Goal: Task Accomplishment & Management: Use online tool/utility

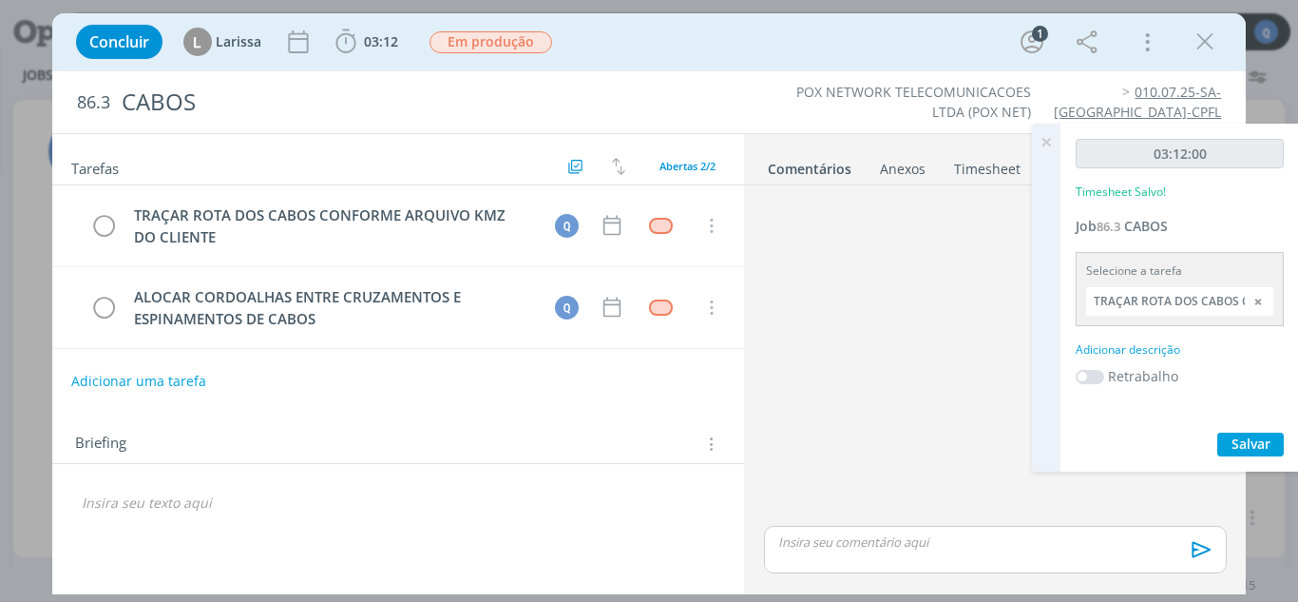
scroll to position [285, 0]
click at [357, 45] on icon "dialog" at bounding box center [346, 42] width 29 height 29
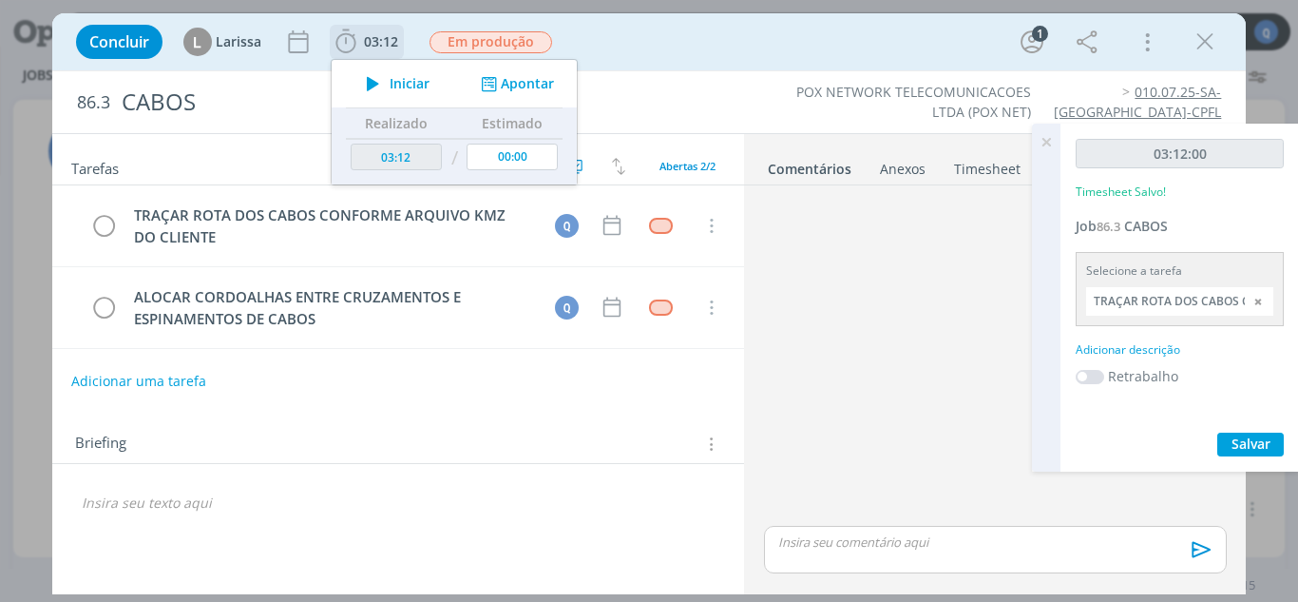
click at [390, 86] on span "Iniciar" at bounding box center [410, 83] width 40 height 13
click at [429, 84] on span "Iniciar" at bounding box center [410, 83] width 40 height 13
click at [502, 80] on button "Apontar" at bounding box center [515, 84] width 79 height 20
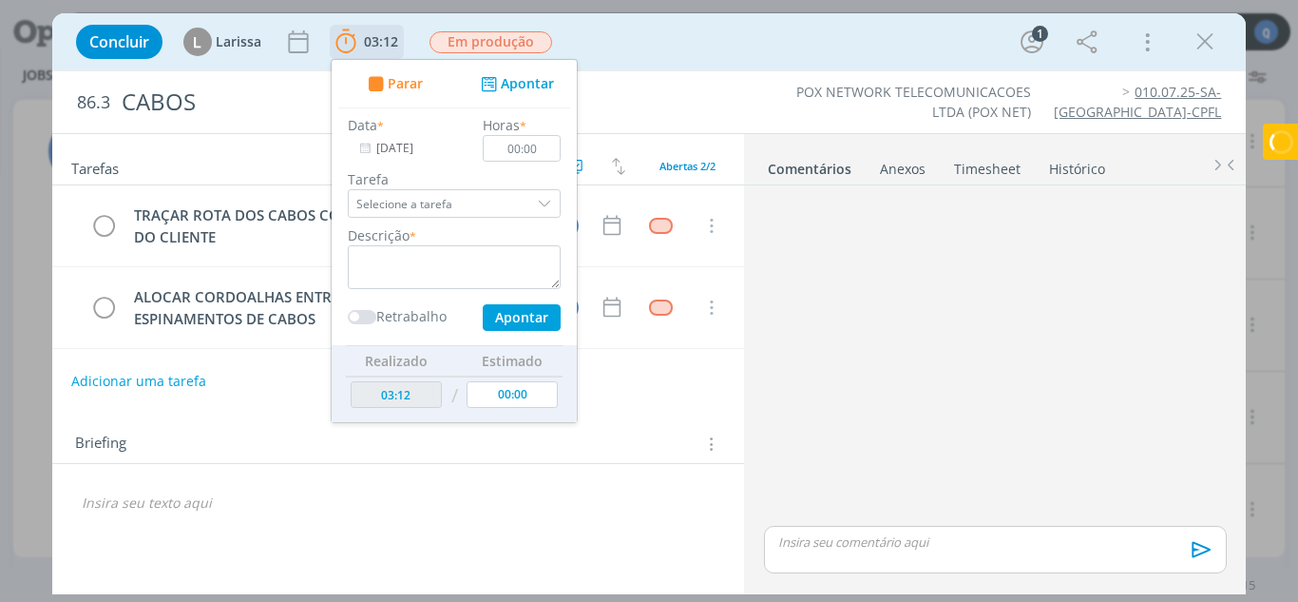
drag, startPoint x: 542, startPoint y: 200, endPoint x: 528, endPoint y: 224, distance: 28.5
click at [543, 200] on div "dialog" at bounding box center [546, 203] width 29 height 29
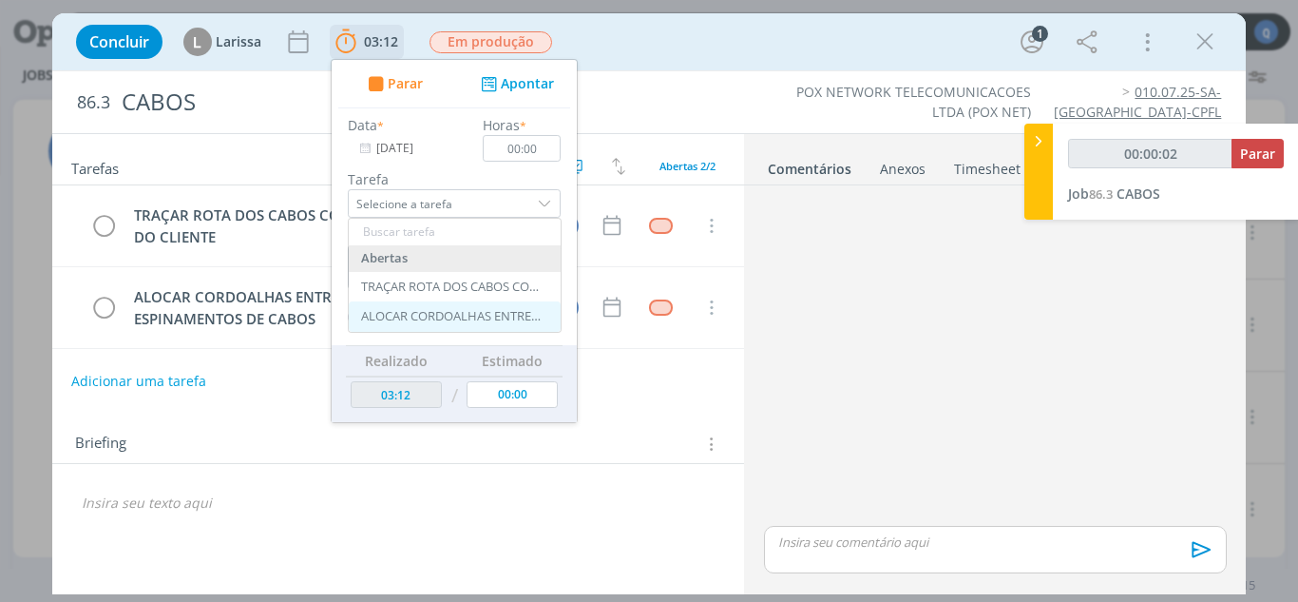
type input "00:00:03"
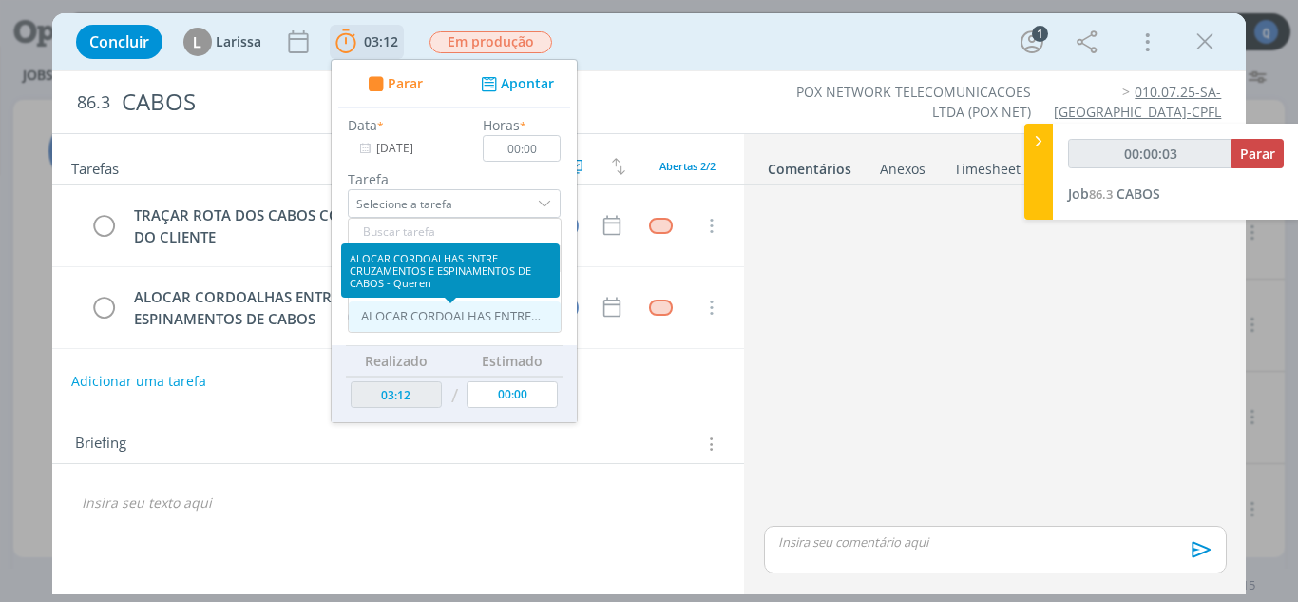
click at [431, 313] on div "ALOCAR CORDOALHAS ENTRE CRUZAMENTOS E ESPINAMENTOS DE CABOS - Queren" at bounding box center [451, 316] width 181 height 15
type input "ALOCAR CORDOALHAS ENTRE CRUZAMENTOS E ESPINAMENTOS DE CABOS"
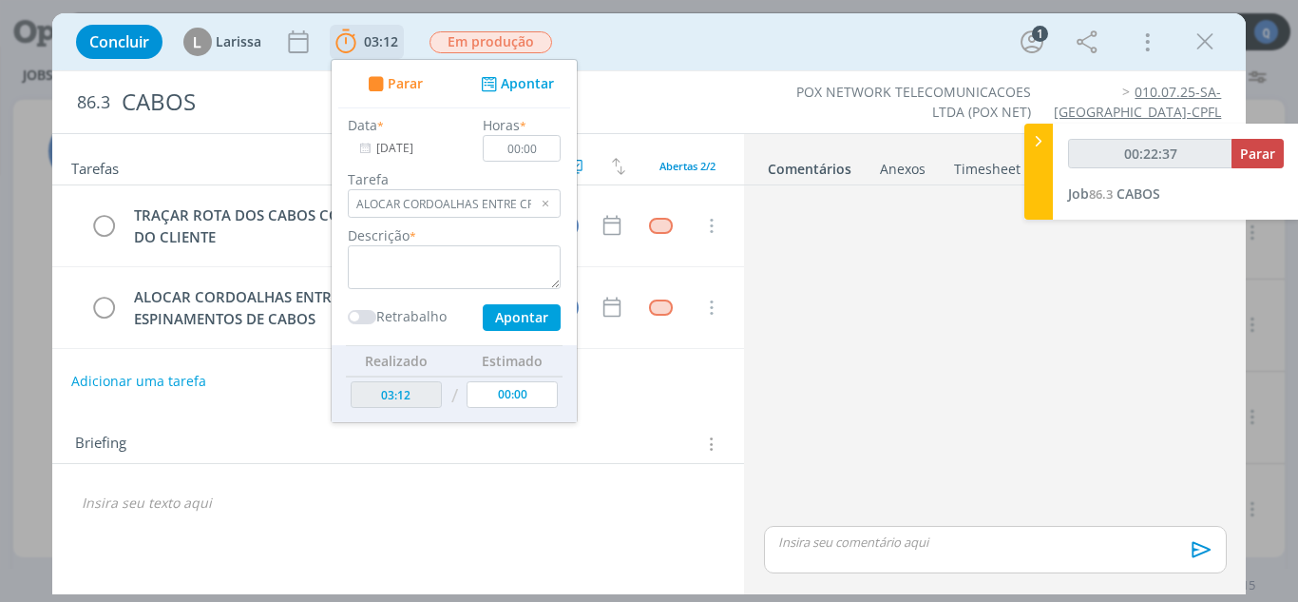
click at [520, 76] on button "Apontar" at bounding box center [515, 84] width 79 height 20
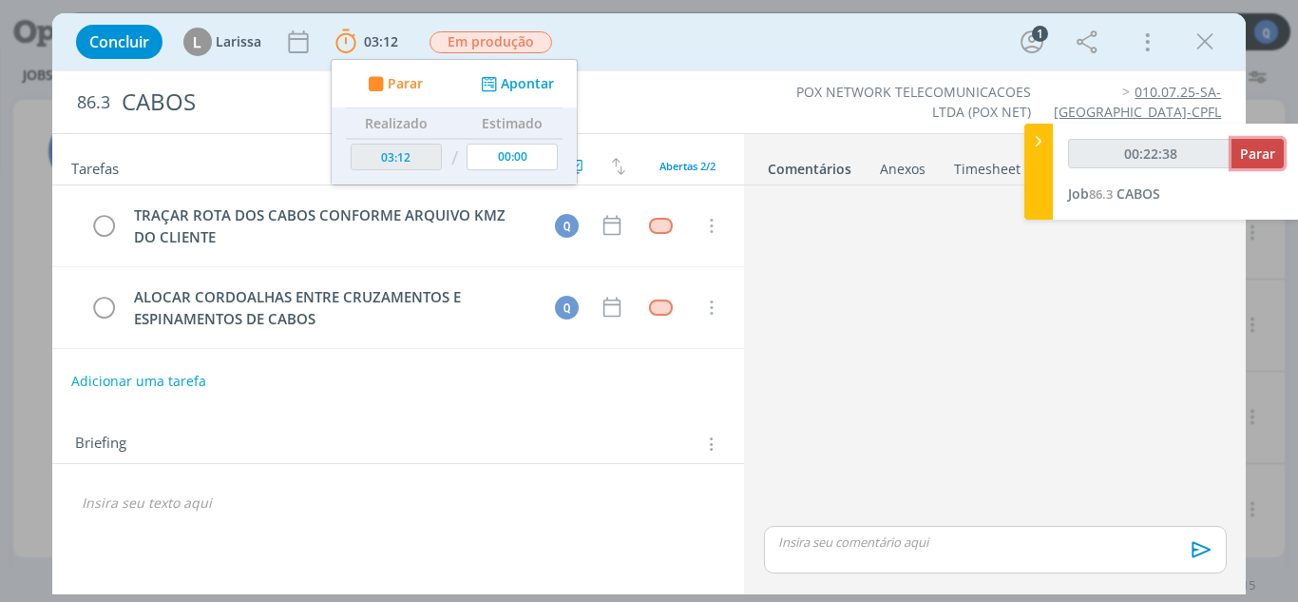
click at [1263, 149] on span "Parar" at bounding box center [1257, 153] width 35 height 18
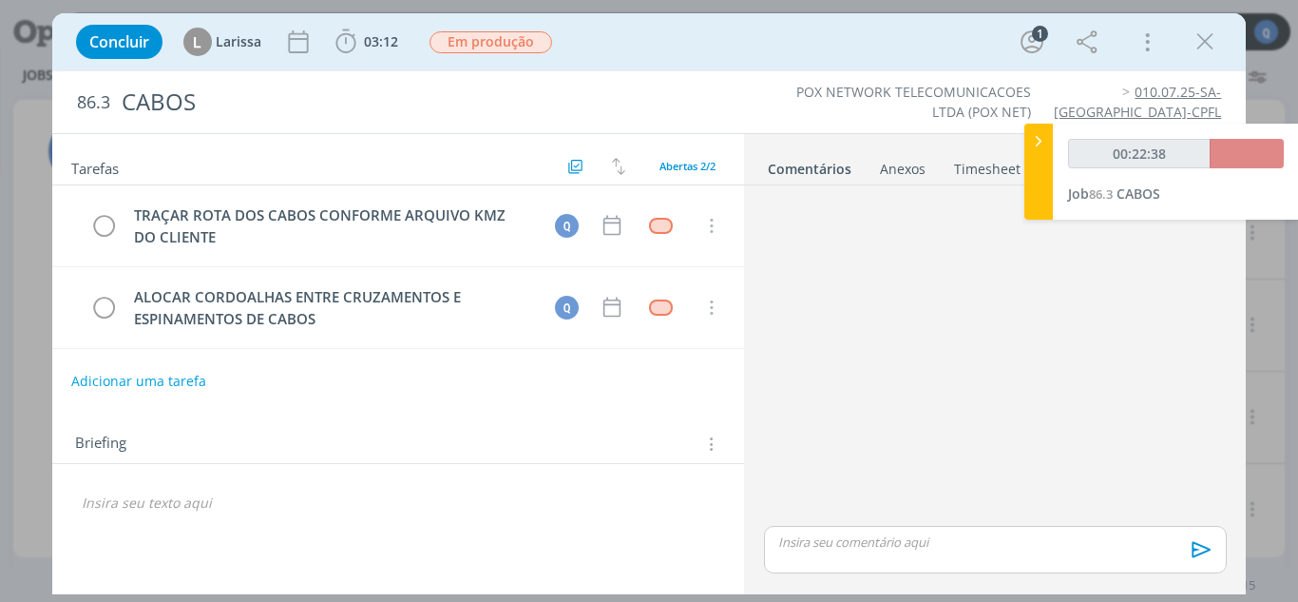
type input "00:23:00"
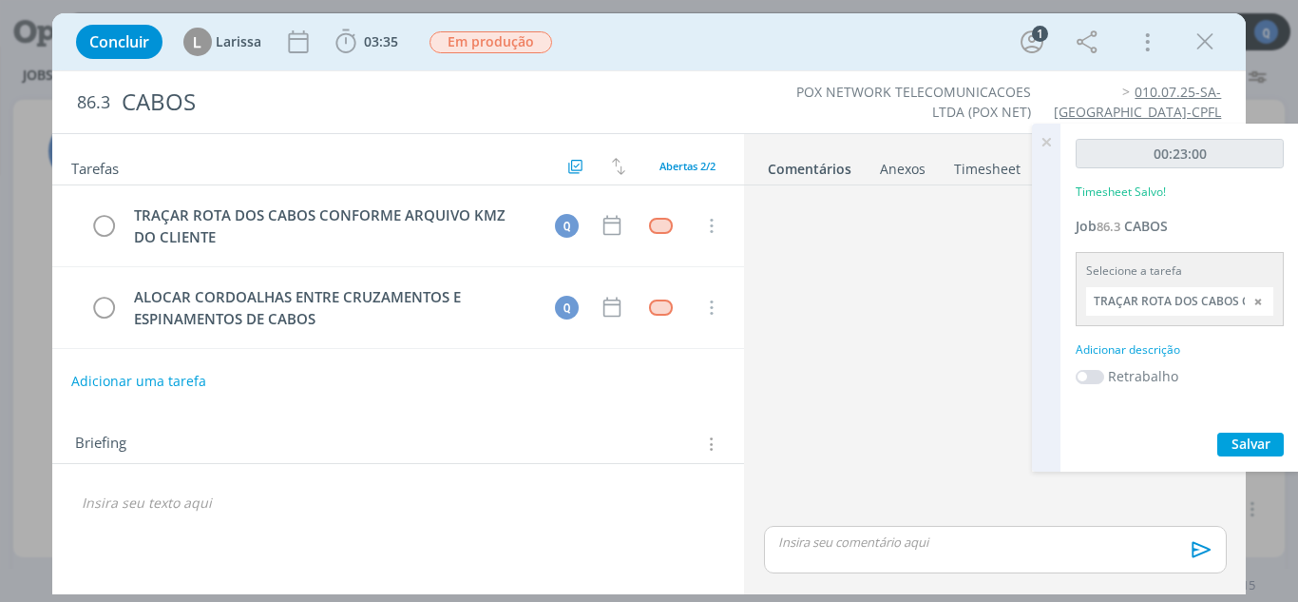
click at [1171, 348] on div "Adicionar descrição" at bounding box center [1180, 349] width 208 height 17
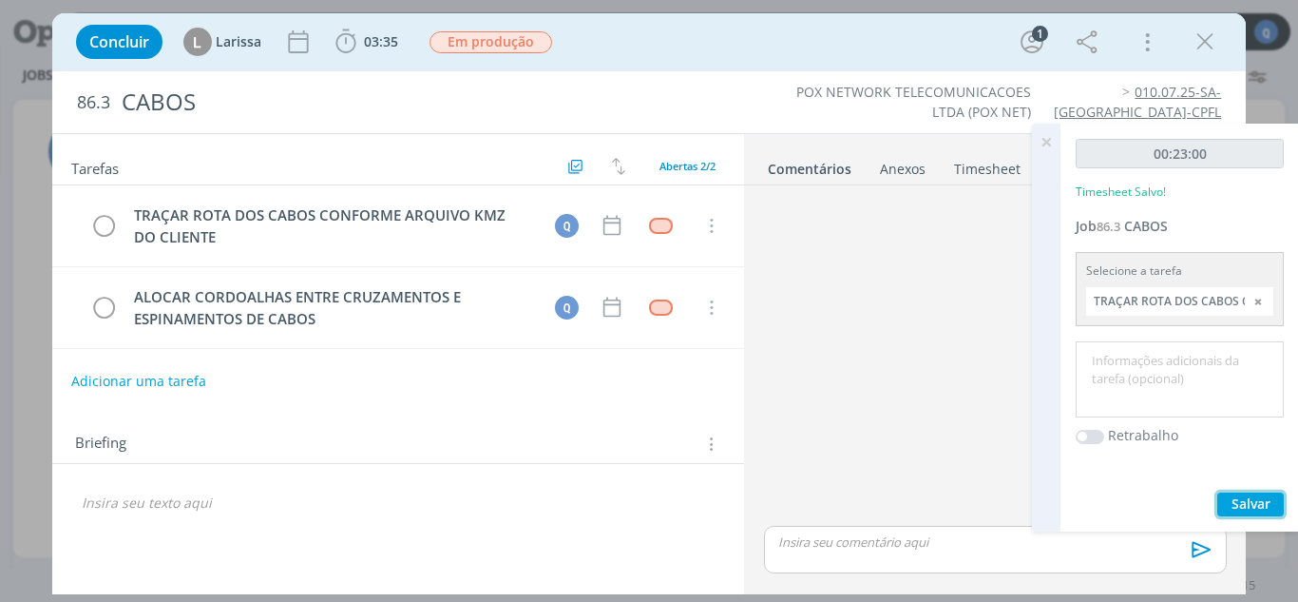
click at [1251, 507] on span "Salvar" at bounding box center [1251, 503] width 39 height 18
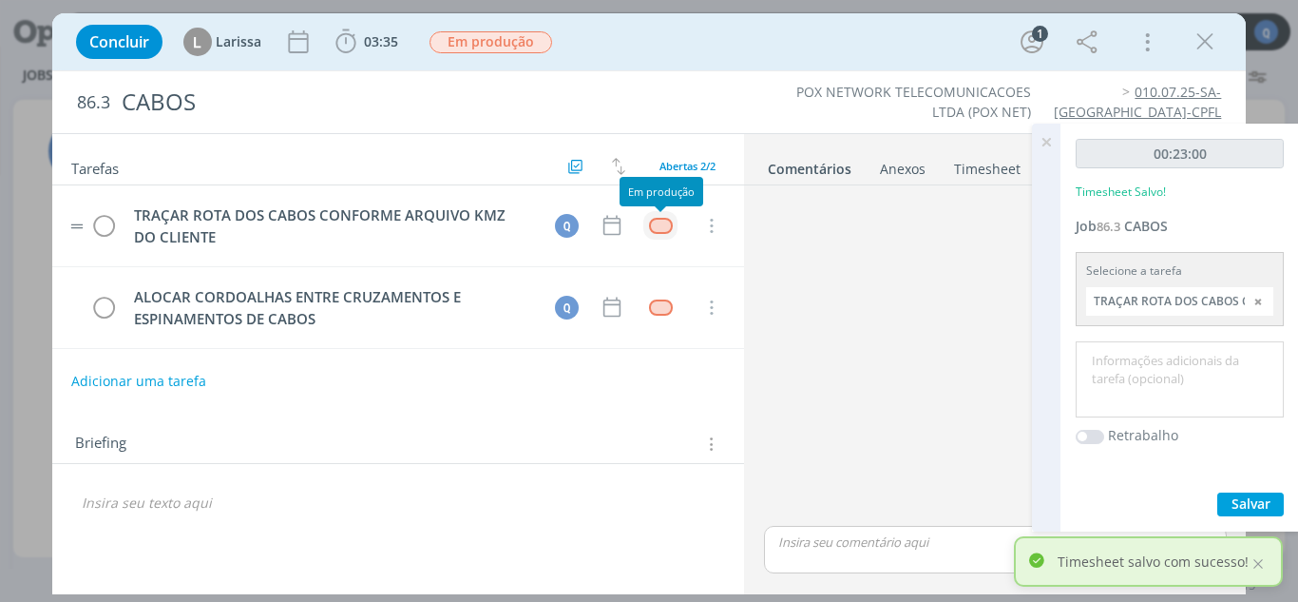
click at [659, 222] on div "dialog" at bounding box center [661, 226] width 24 height 16
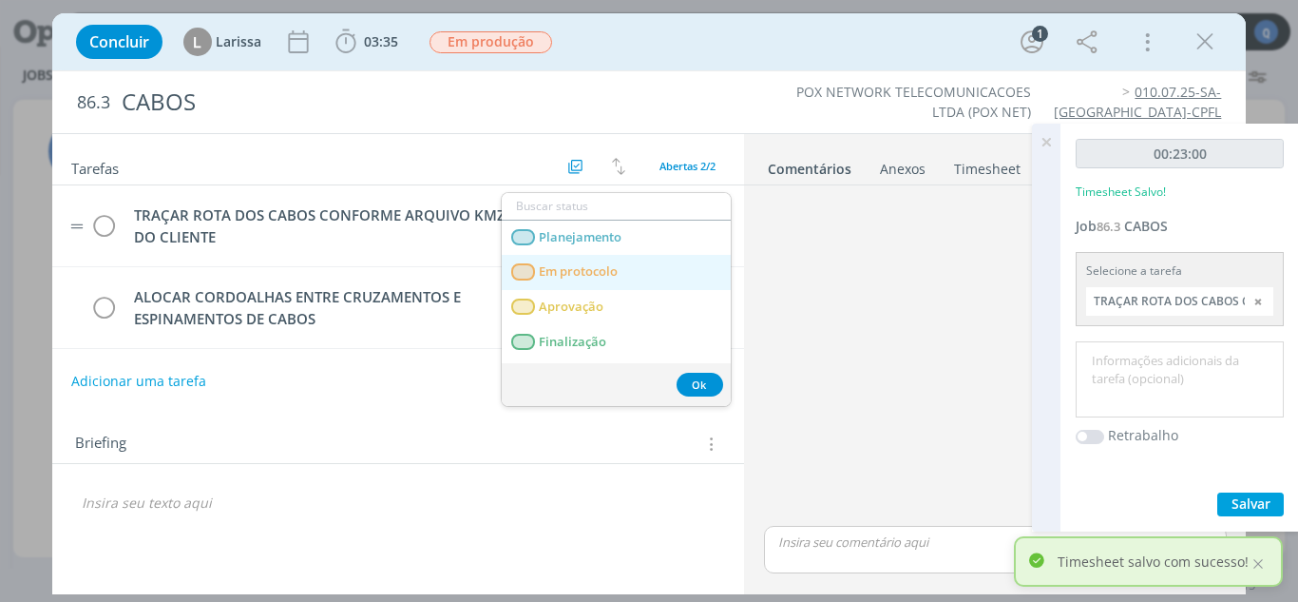
scroll to position [67, 0]
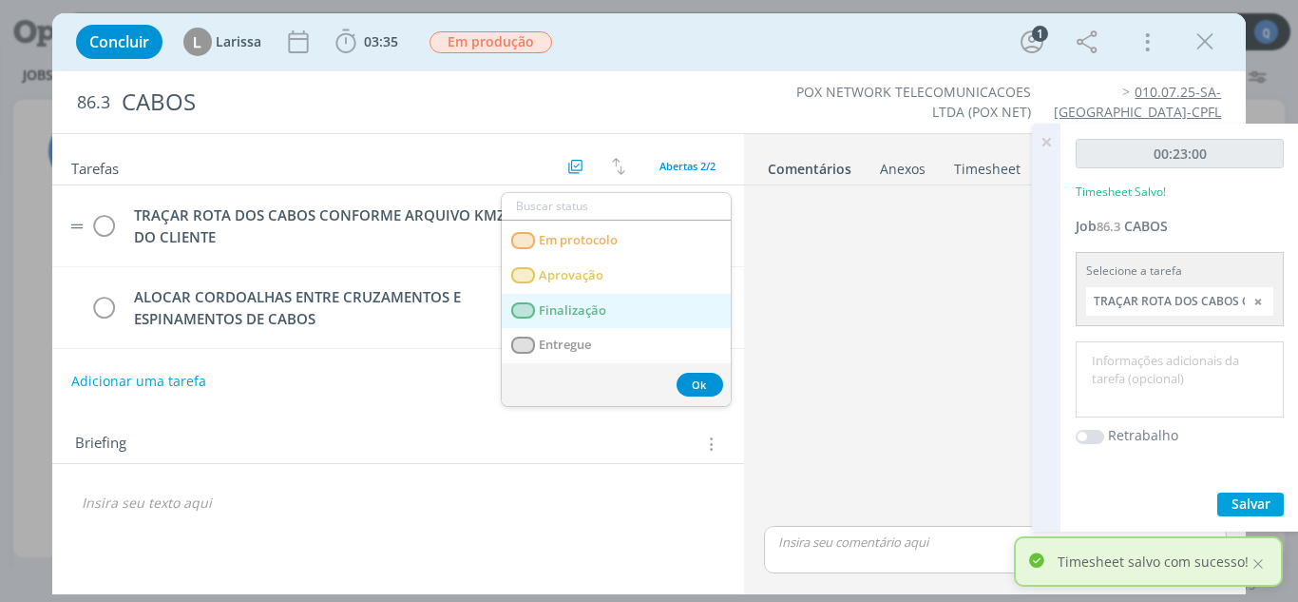
click at [589, 313] on span "Finalização" at bounding box center [572, 310] width 67 height 15
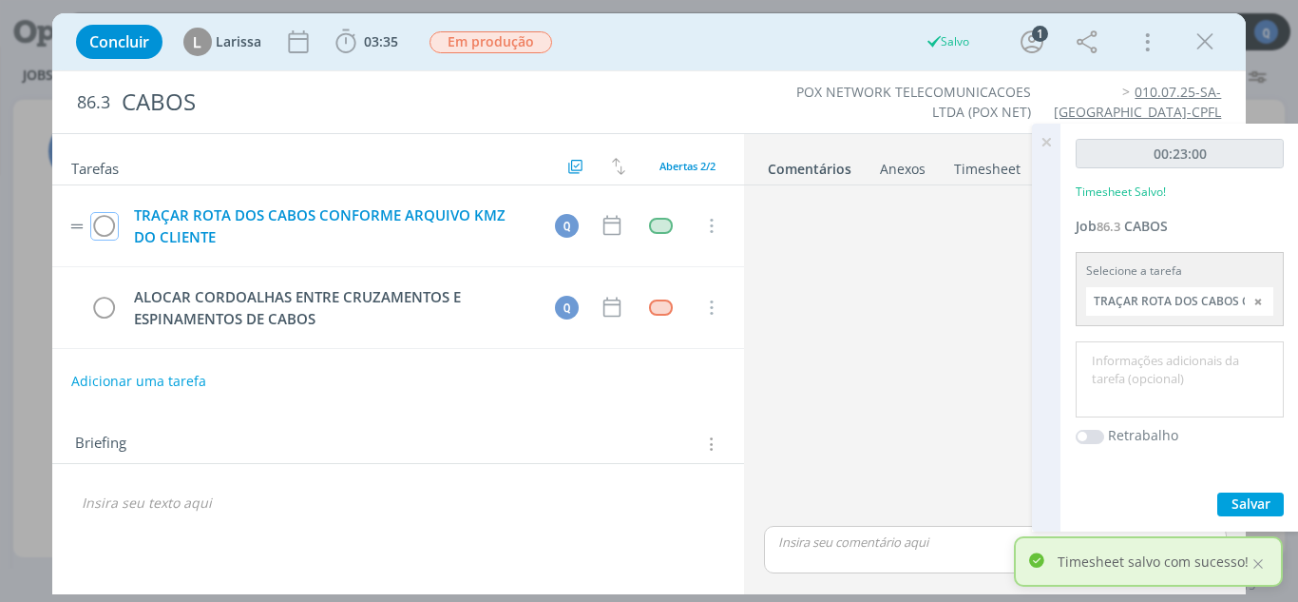
drag, startPoint x: 98, startPoint y: 224, endPoint x: 131, endPoint y: 231, distance: 33.9
click at [99, 224] on icon "dialog" at bounding box center [104, 226] width 27 height 29
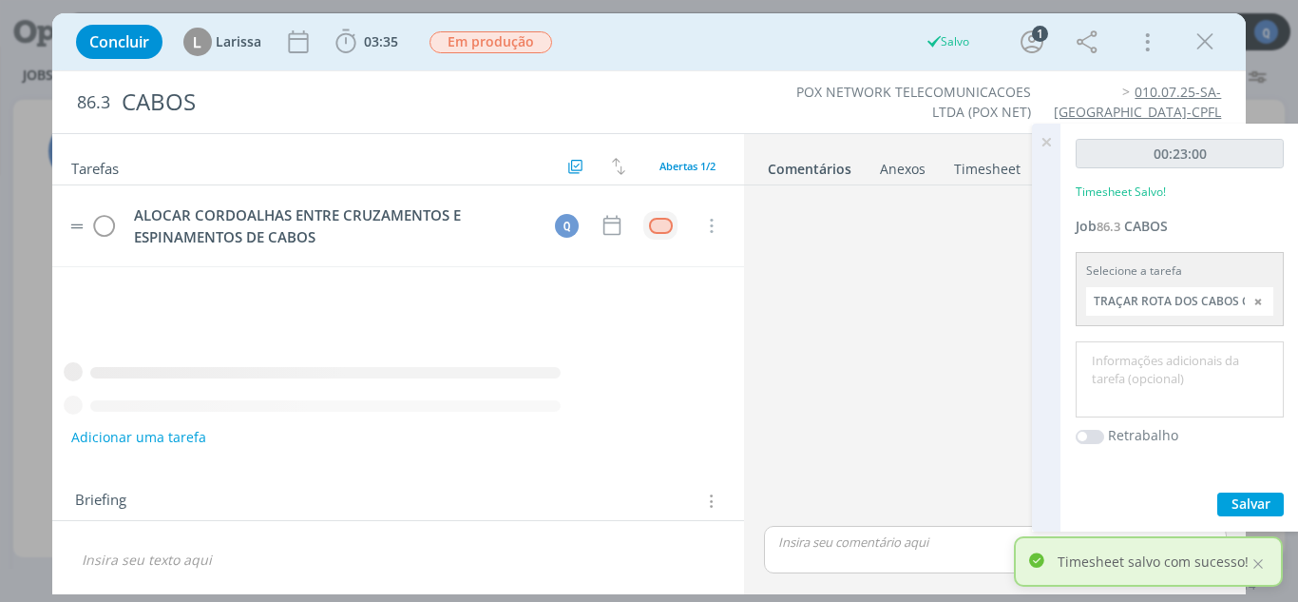
scroll to position [193, 0]
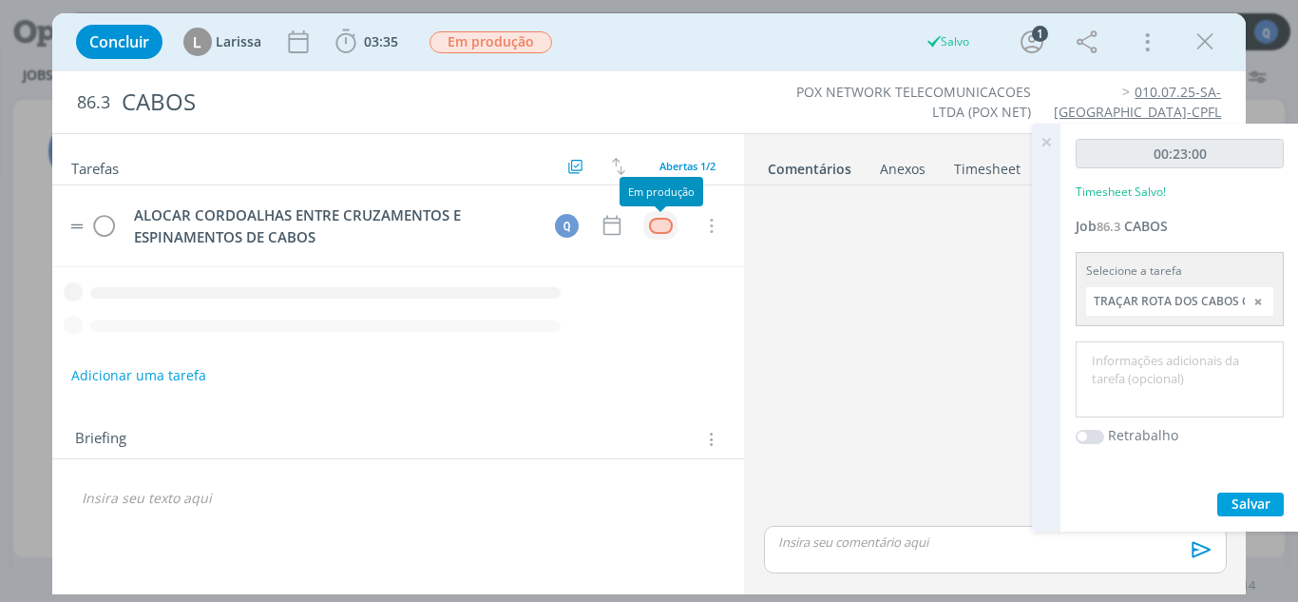
click at [657, 221] on div "dialog" at bounding box center [661, 226] width 24 height 16
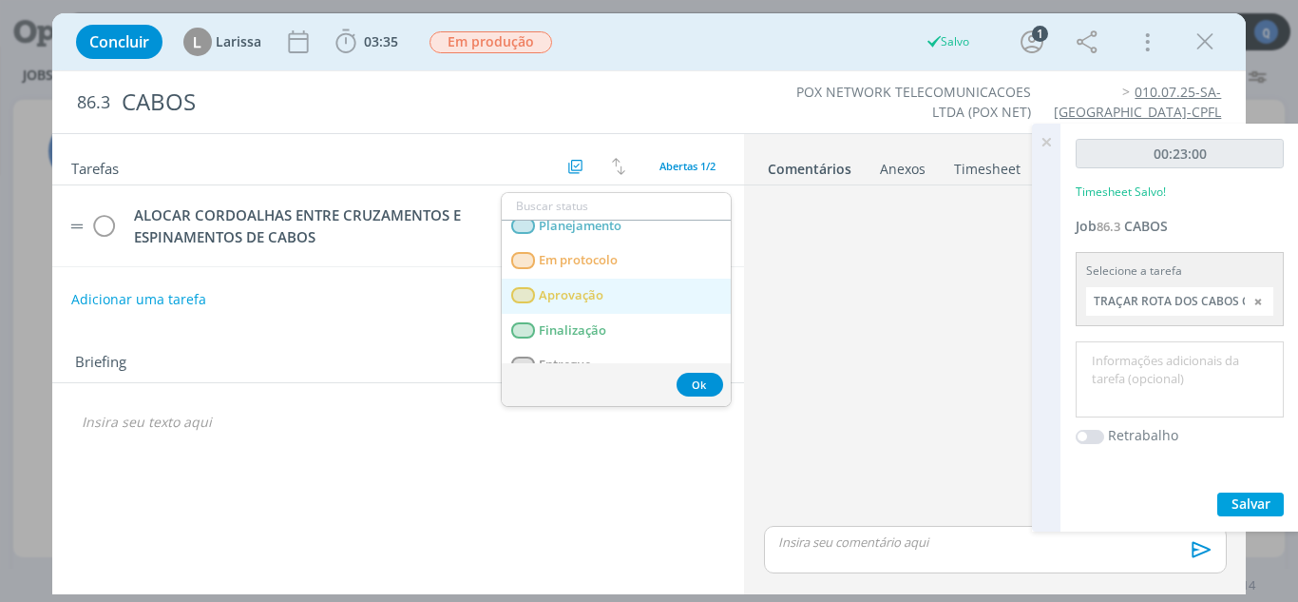
scroll to position [67, 0]
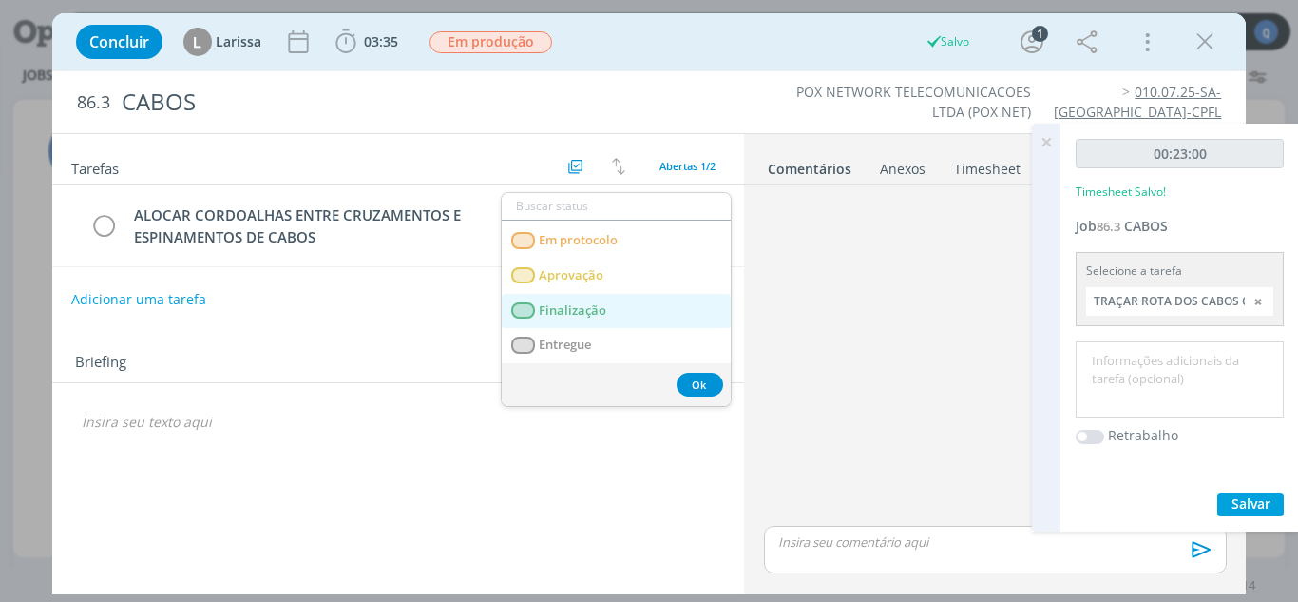
click at [560, 313] on span "Finalização" at bounding box center [572, 310] width 67 height 15
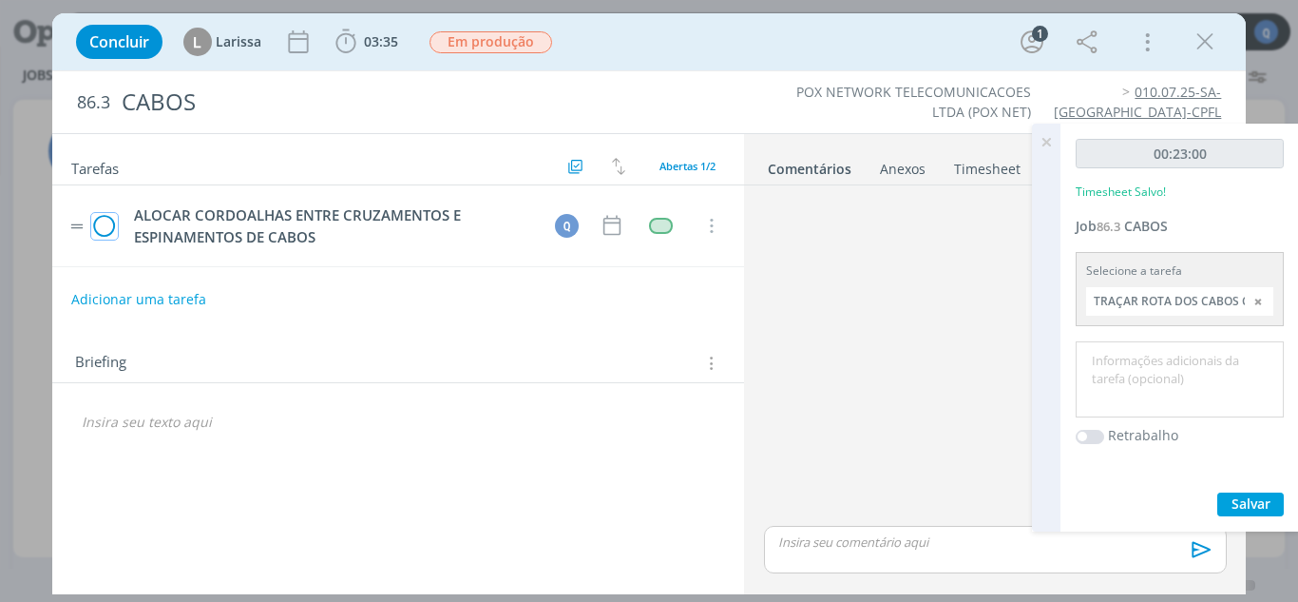
click at [110, 229] on icon "dialog" at bounding box center [104, 226] width 27 height 29
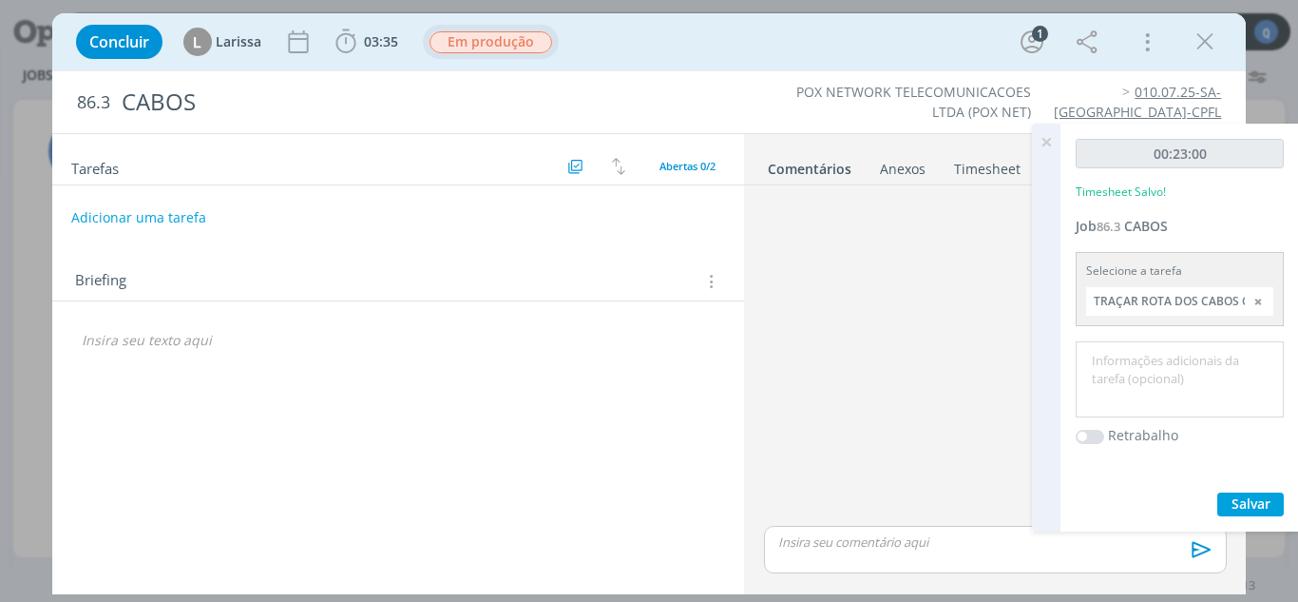
click at [472, 51] on span "Em produção" at bounding box center [491, 42] width 123 height 22
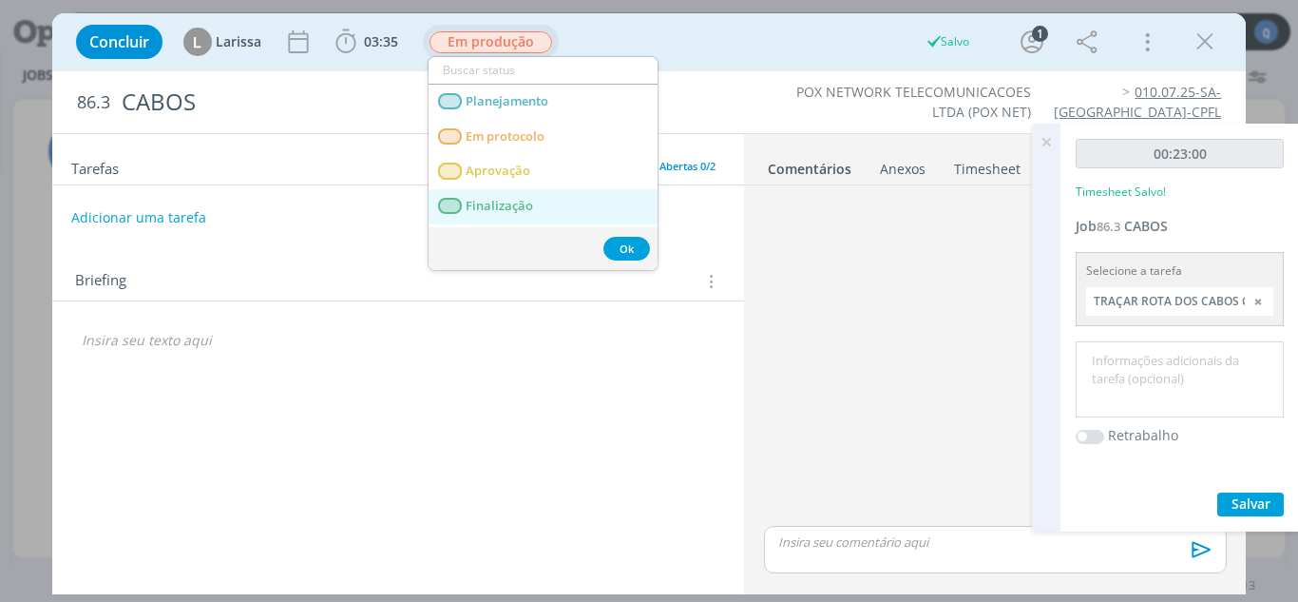
click at [512, 214] on link "Finalização" at bounding box center [543, 206] width 229 height 35
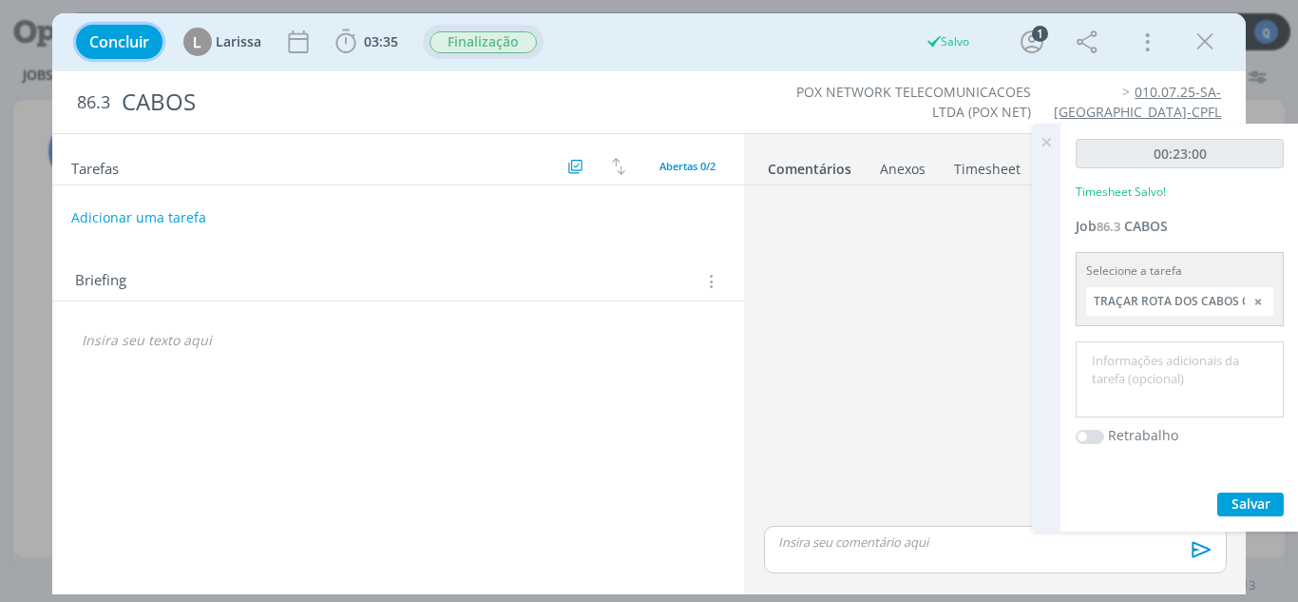
click at [126, 37] on span "Concluir" at bounding box center [119, 41] width 60 height 15
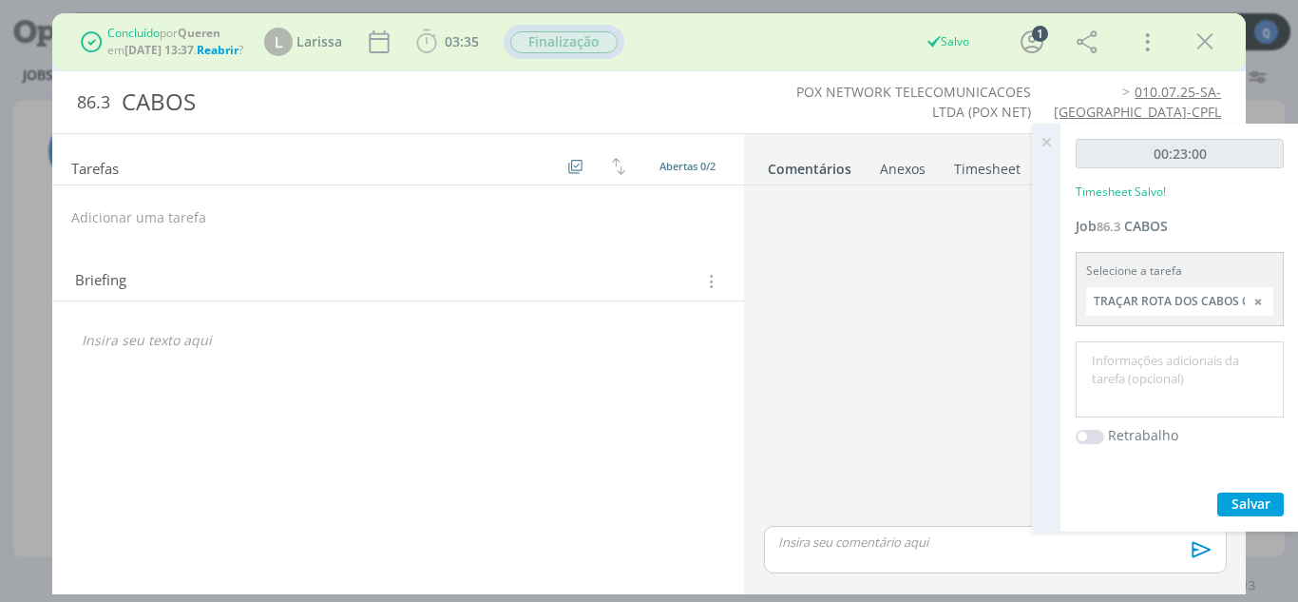
click at [1225, 43] on div "Concluído por Queren em [DATE] 13:37 . Reabrir ? L Larissa 03:35 Iniciar Aponta…" at bounding box center [650, 42] width 1166 height 46
click at [1214, 39] on icon "dialog" at bounding box center [1205, 42] width 29 height 29
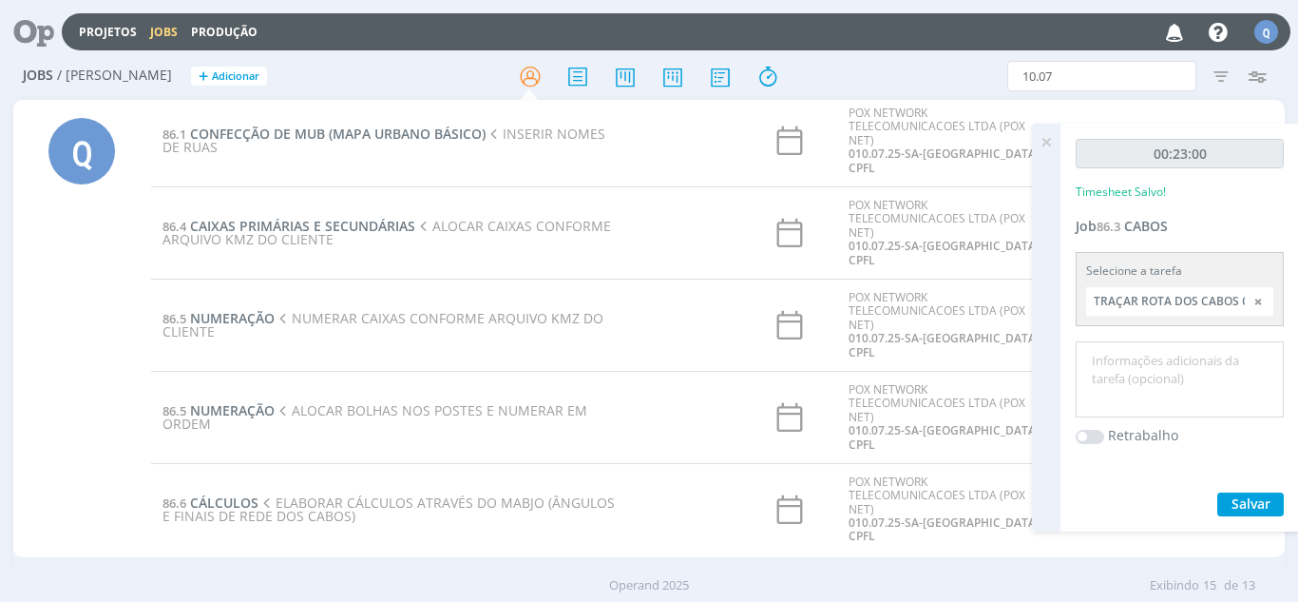
click at [1045, 140] on div "Projetos Jobs Produção Notificações Central de Ajuda Área de Membros Implantaçã…" at bounding box center [649, 301] width 1298 height 602
click at [351, 231] on span "ALOCAR CAIXAS CONFORME ARQUIVO KMZ DO CLIENTE" at bounding box center [387, 232] width 449 height 31
click at [351, 222] on span "CAIXAS PRIMÁRIAS E SECUNDÁRIAS" at bounding box center [302, 226] width 225 height 18
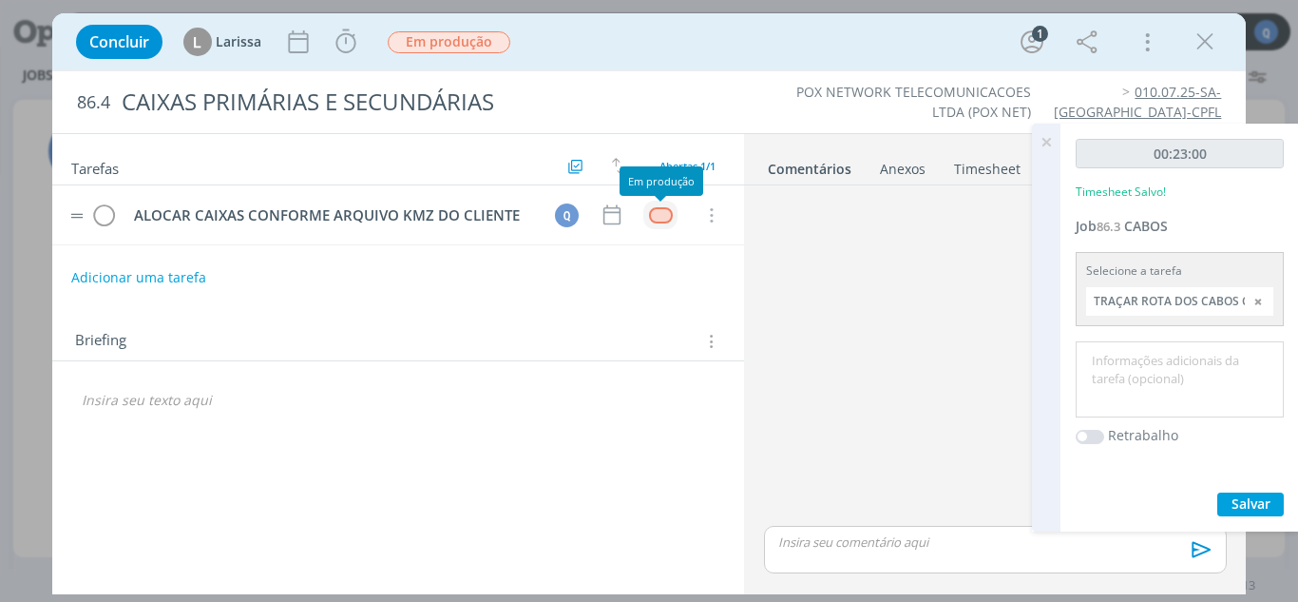
click at [667, 213] on div "dialog" at bounding box center [661, 215] width 24 height 16
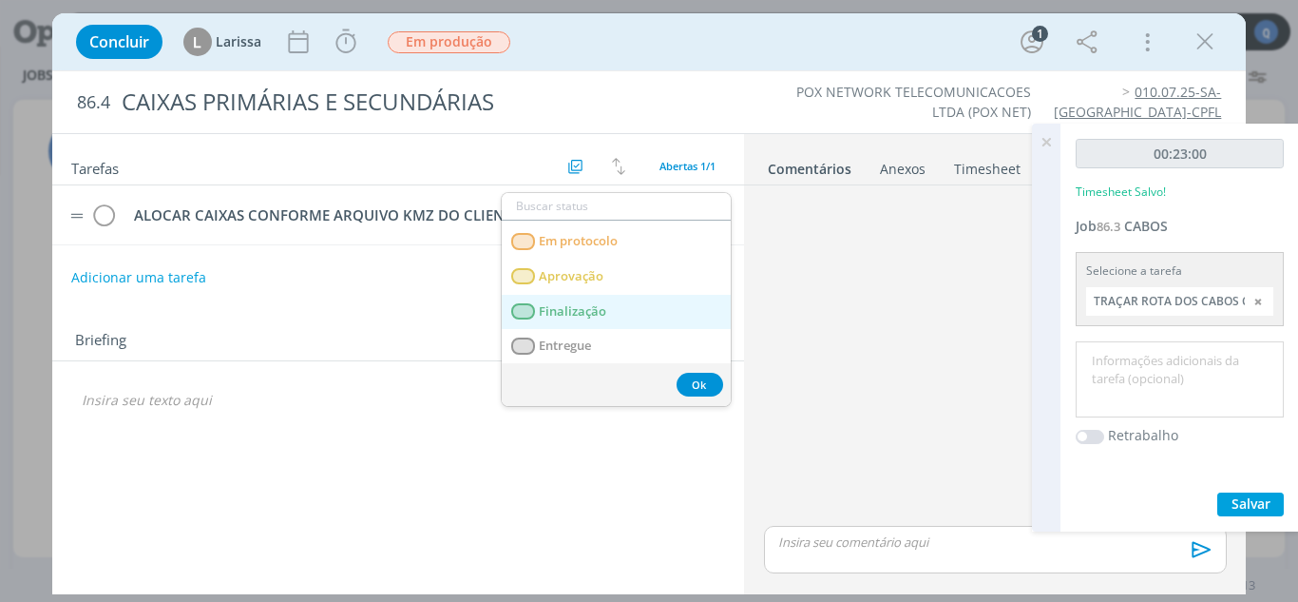
scroll to position [67, 0]
click at [584, 318] on link "Finalização" at bounding box center [616, 311] width 229 height 35
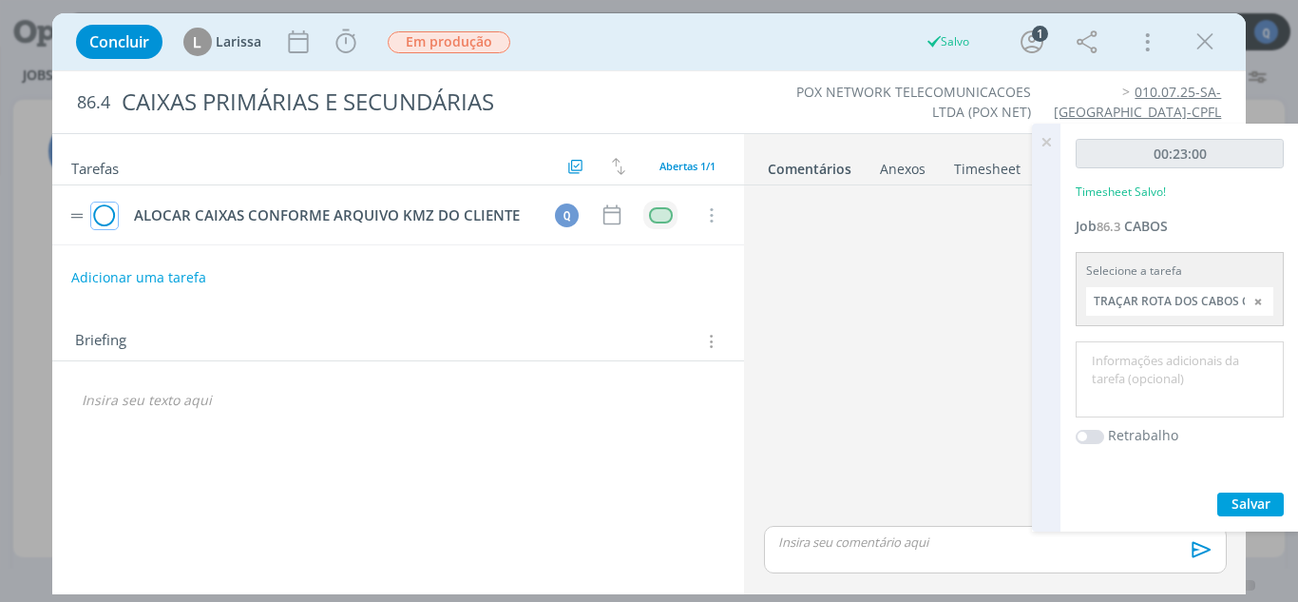
click at [114, 225] on icon "dialog" at bounding box center [104, 215] width 27 height 29
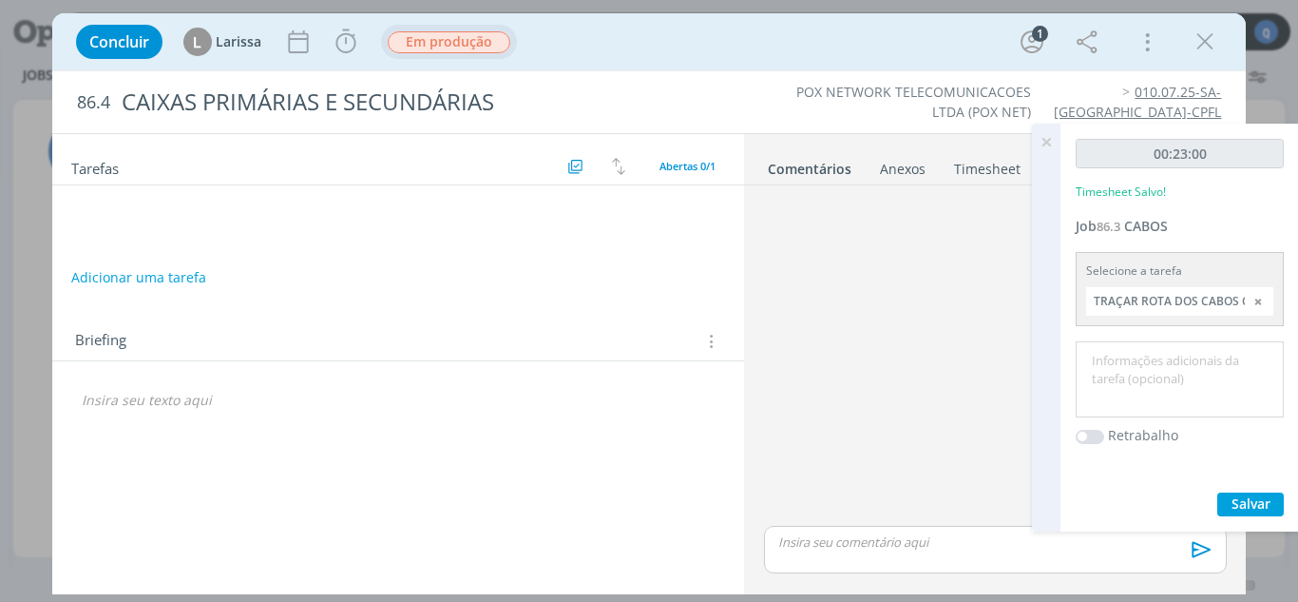
click at [447, 48] on span "Em produção" at bounding box center [449, 42] width 123 height 22
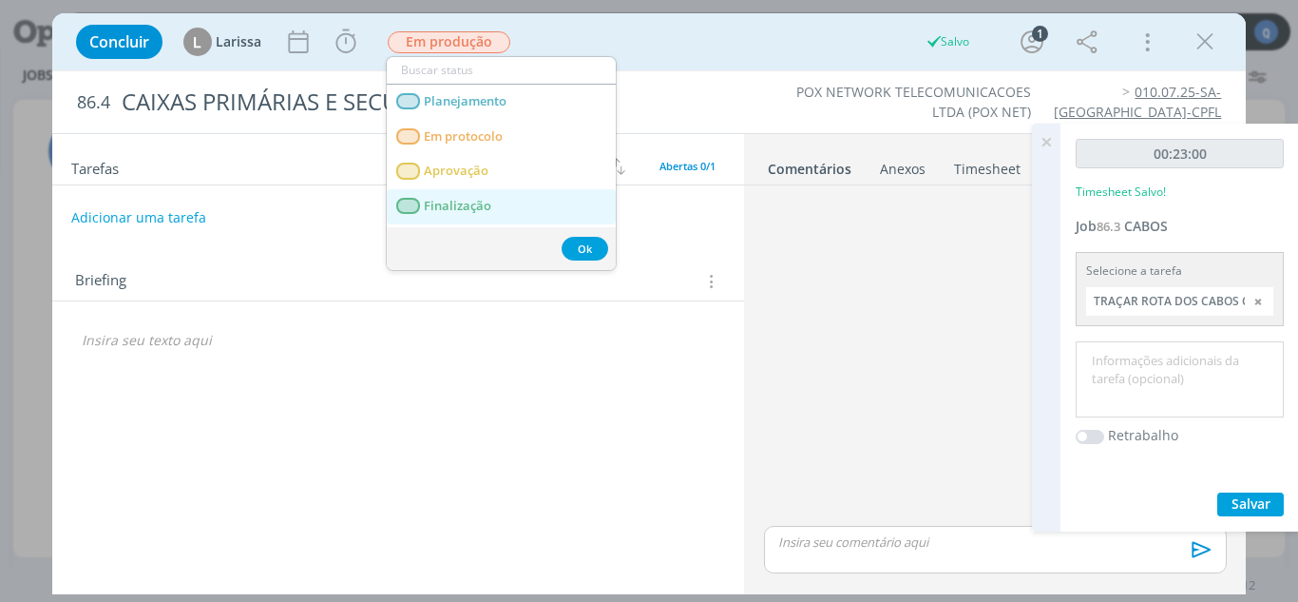
drag, startPoint x: 469, startPoint y: 205, endPoint x: 478, endPoint y: 174, distance: 32.8
click at [469, 206] on span "Finalização" at bounding box center [457, 206] width 67 height 15
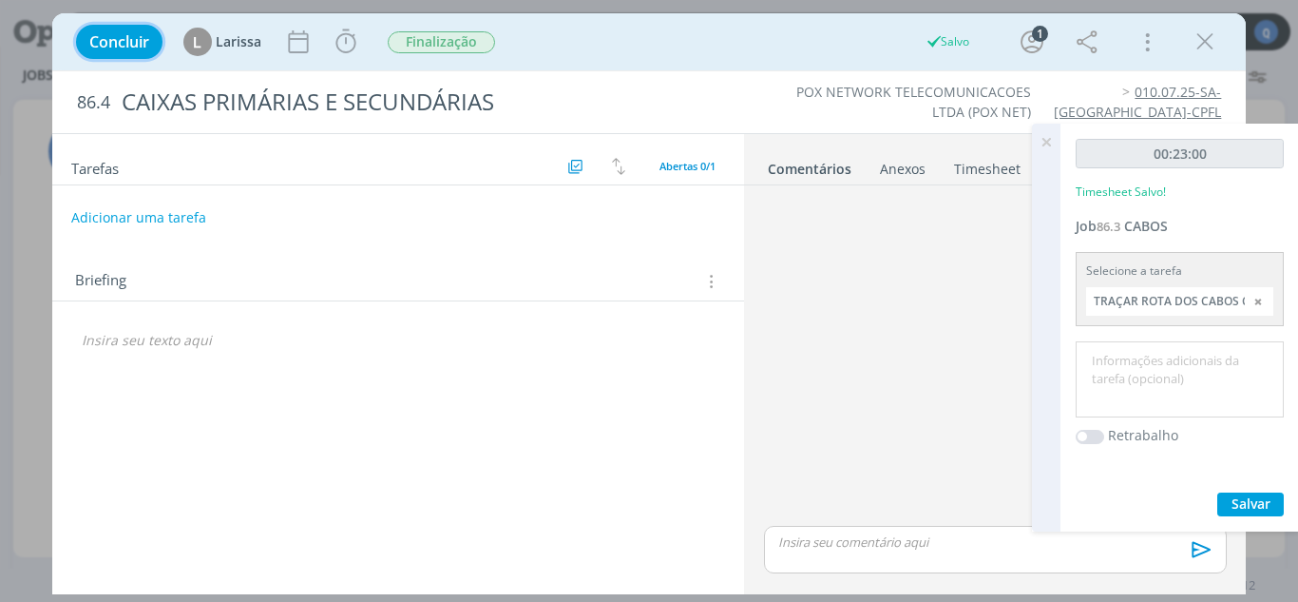
click at [131, 36] on span "Concluir" at bounding box center [119, 41] width 60 height 15
click at [124, 37] on span "Concluir" at bounding box center [119, 41] width 60 height 15
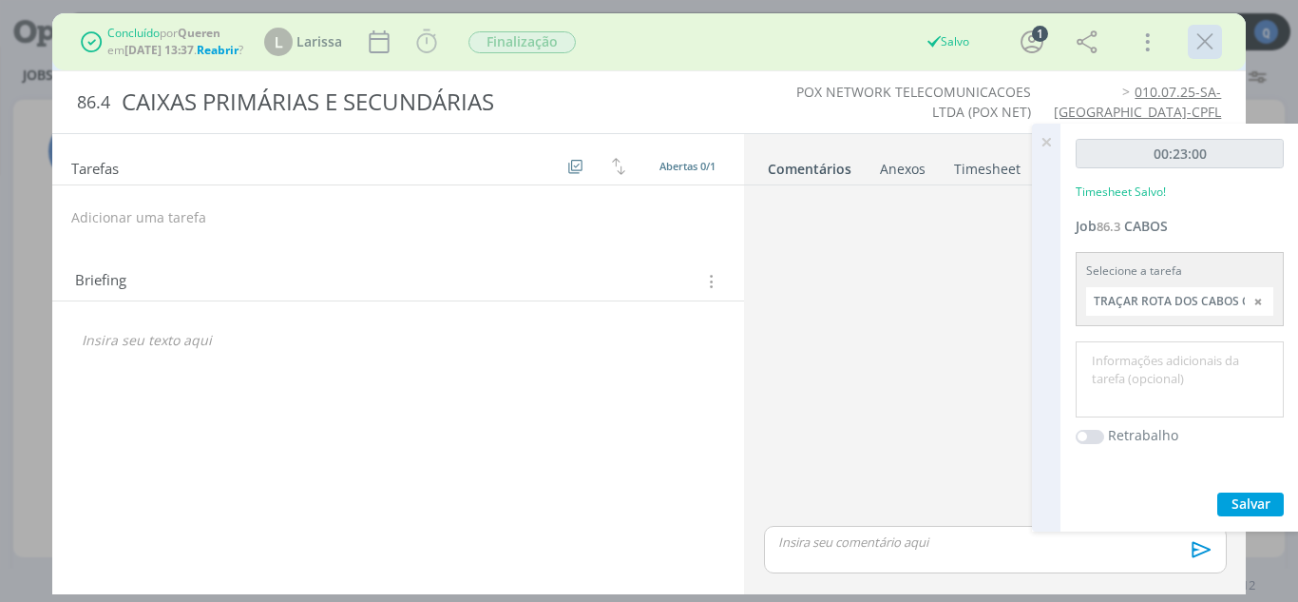
click at [1201, 42] on icon "dialog" at bounding box center [1205, 42] width 29 height 29
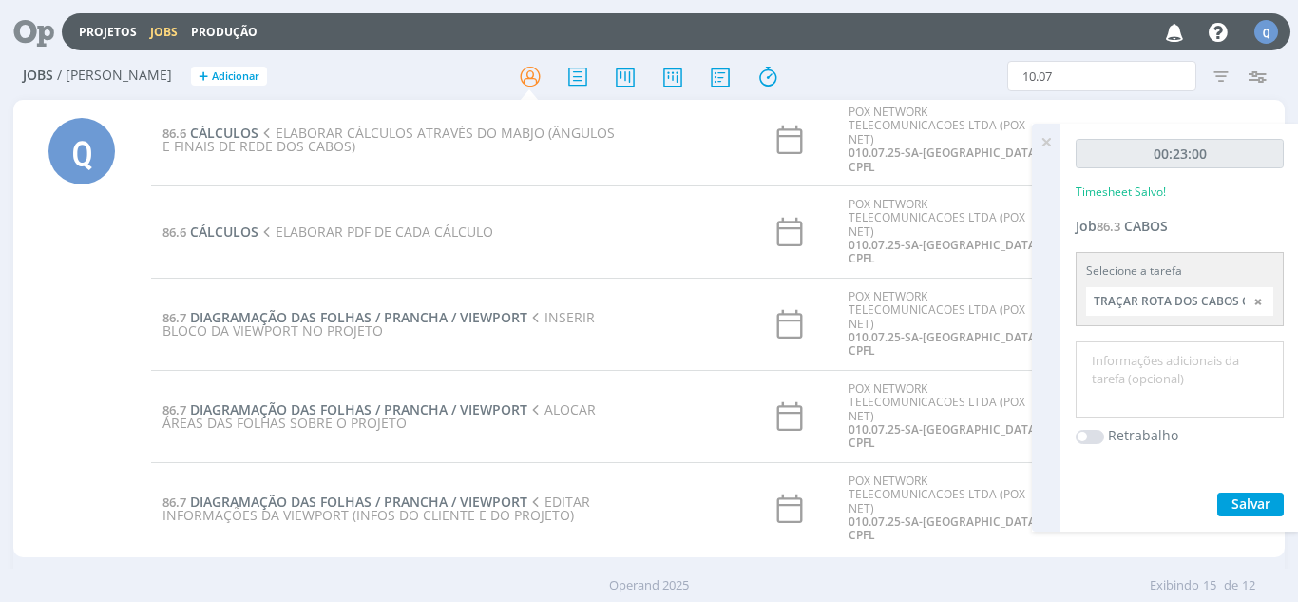
scroll to position [478, 0]
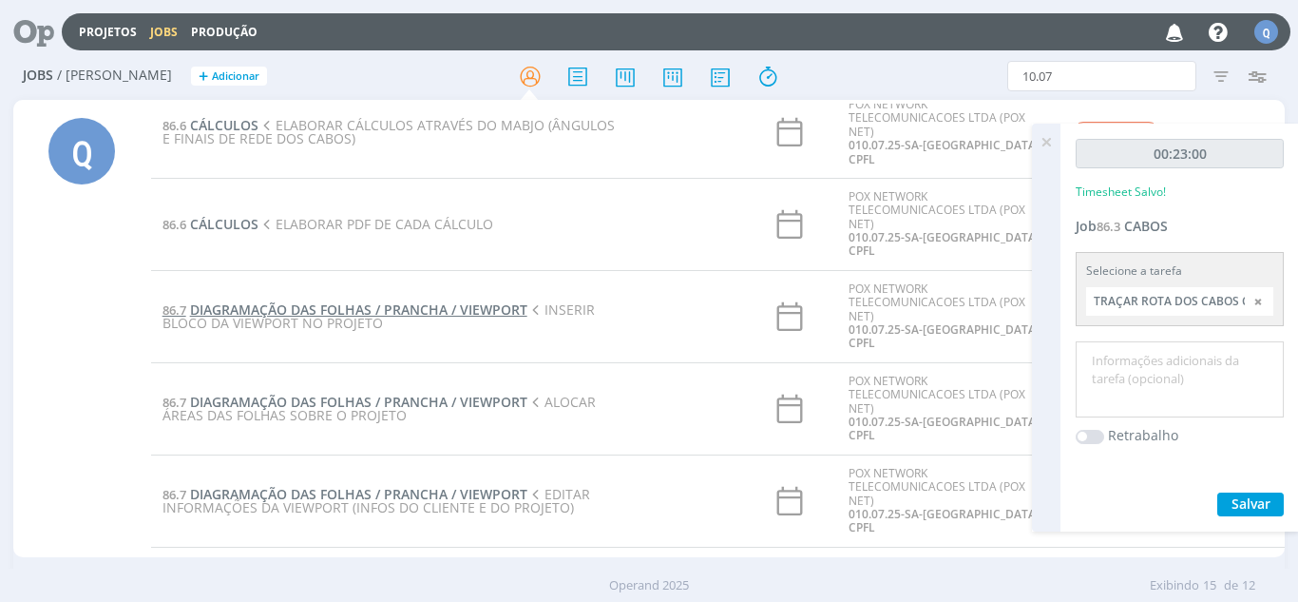
click at [281, 310] on span "DIAGRAMAÇÃO DAS FOLHAS / PRANCHA / VIEWPORT" at bounding box center [358, 309] width 337 height 18
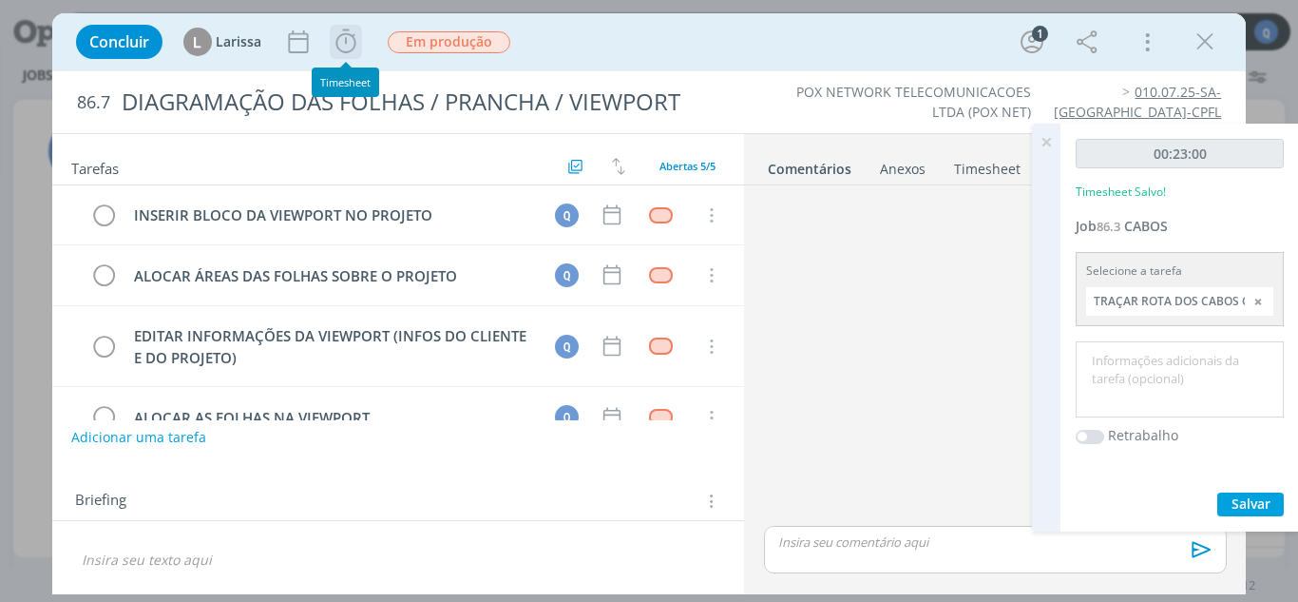
click at [354, 40] on icon "dialog" at bounding box center [346, 41] width 20 height 24
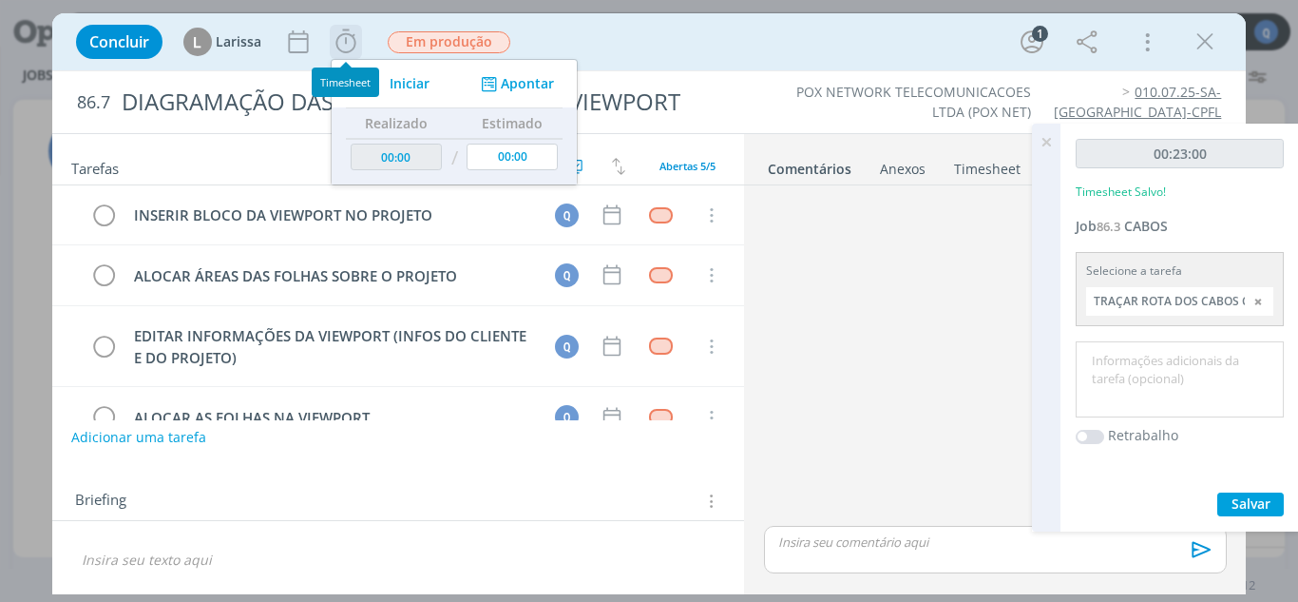
click at [394, 72] on button "Iniciar" at bounding box center [392, 83] width 75 height 27
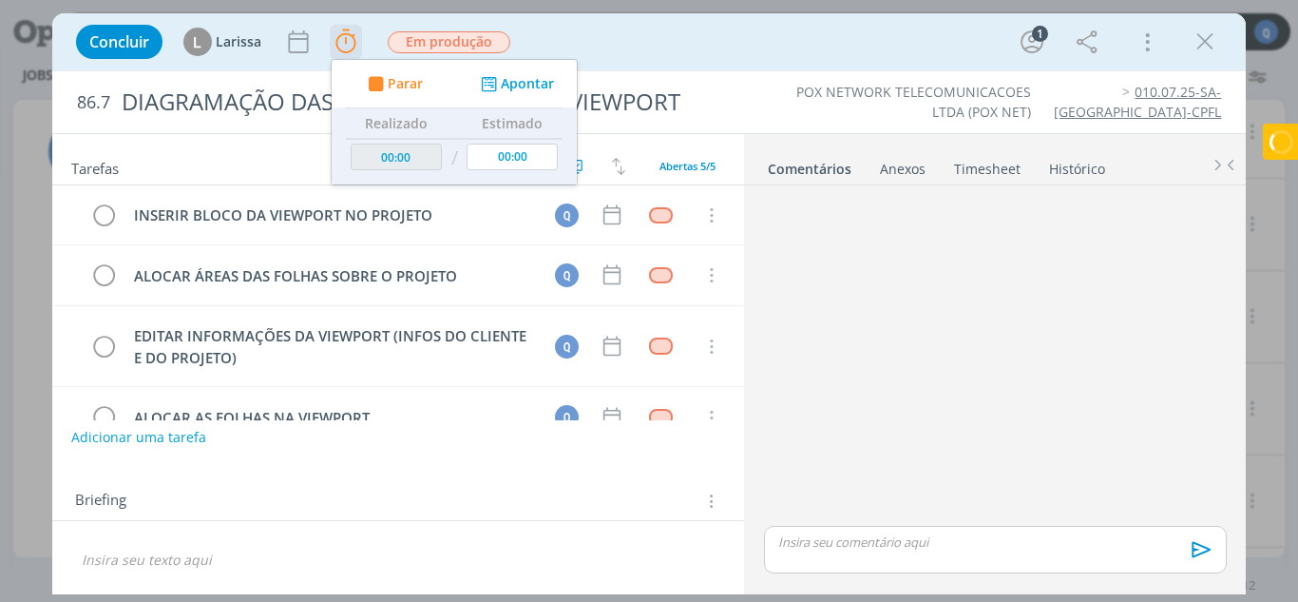
click at [522, 70] on div "Parar Apontar" at bounding box center [454, 84] width 245 height 48
click at [525, 74] on button "Apontar" at bounding box center [515, 84] width 79 height 20
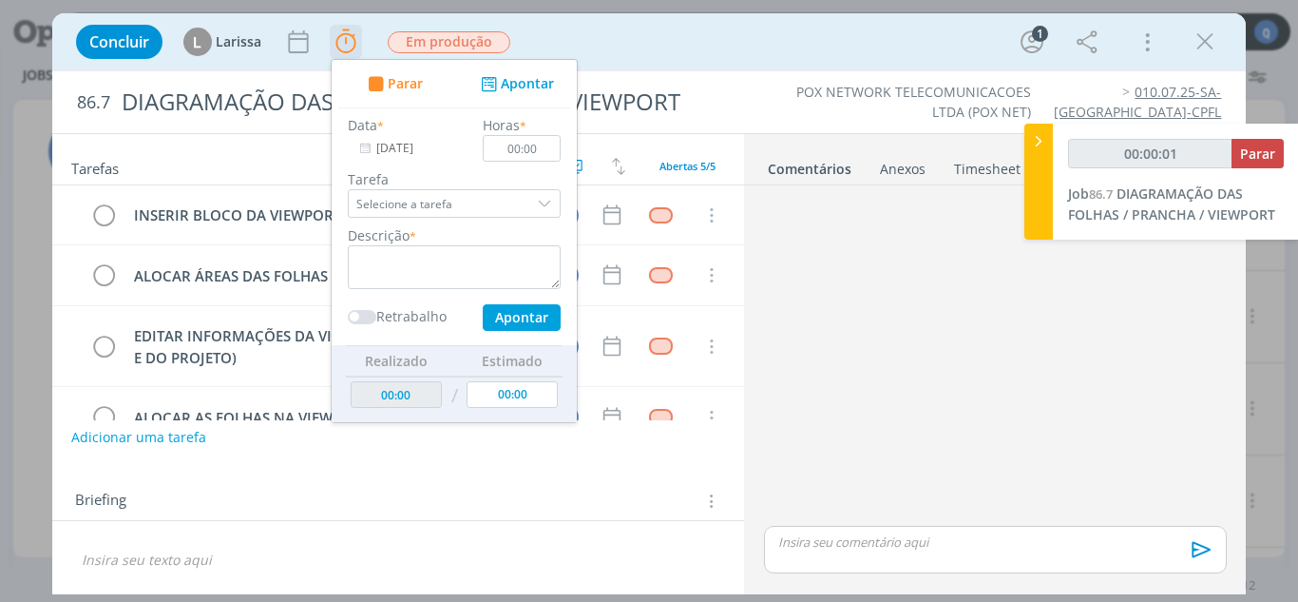
click at [552, 205] on div "dialog" at bounding box center [546, 203] width 29 height 29
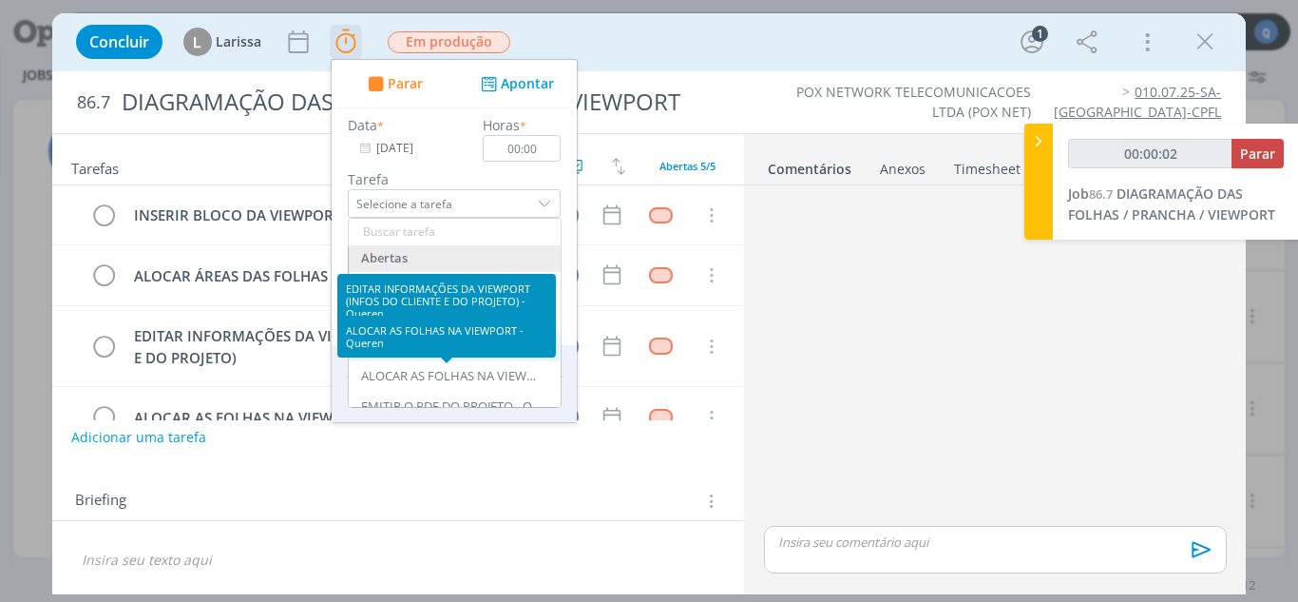
type input "00:00:03"
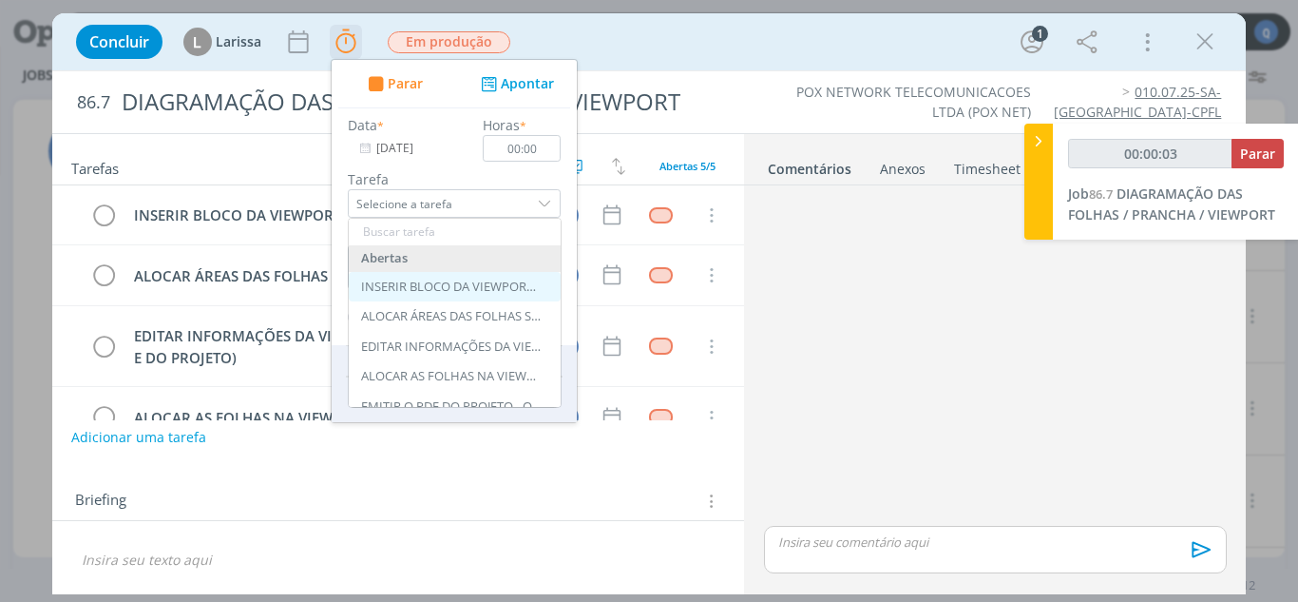
click at [368, 279] on div "INSERIR BLOCO DA VIEWPORT NO PROJETO - Queren" at bounding box center [451, 286] width 181 height 15
type input "INSERIR BLOCO DA VIEWPORT NO PROJETO"
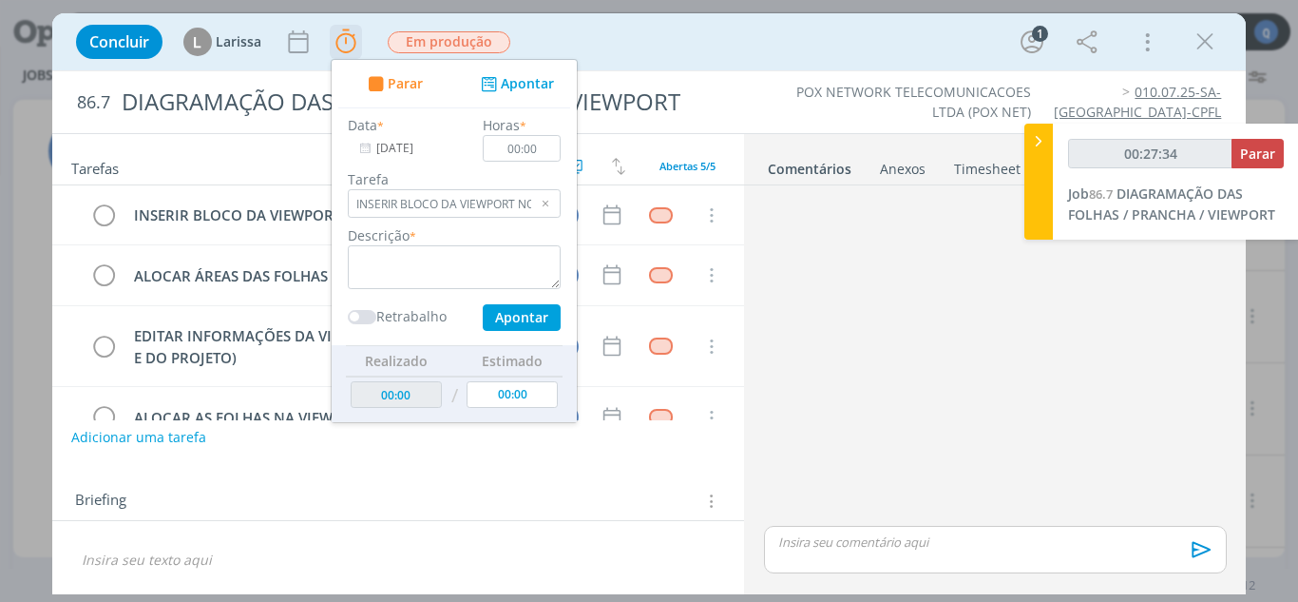
type input "00:28:34"
